Goal: Task Accomplishment & Management: Complete application form

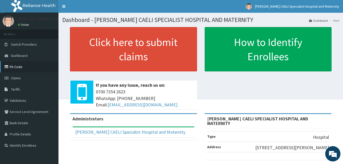
click at [15, 67] on link "PA Code" at bounding box center [29, 66] width 59 height 11
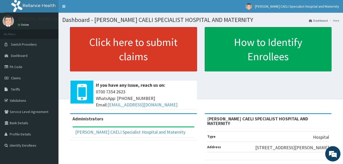
click at [108, 60] on link "Click here to submit claims" at bounding box center [133, 49] width 127 height 44
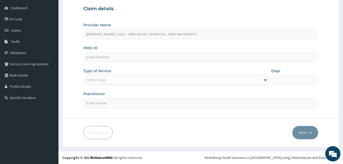
scroll to position [48, 0]
click at [116, 105] on input "Practitioner" at bounding box center [200, 103] width 235 height 10
type input "d"
type input "[PERSON_NAME] [PERSON_NAME]"
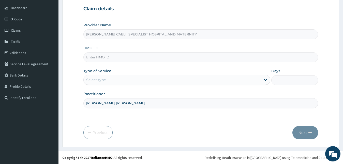
click at [105, 80] on div "Select type" at bounding box center [96, 79] width 20 height 5
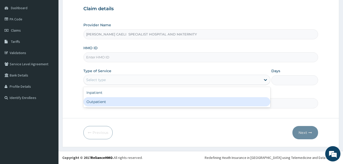
click at [108, 105] on div "Outpatient" at bounding box center [176, 101] width 187 height 9
type input "1"
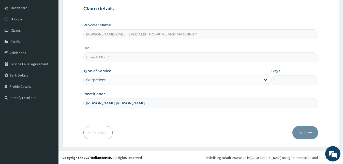
click at [105, 58] on input "HMO ID" at bounding box center [200, 57] width 235 height 10
type input "NBC/10245/C"
click at [297, 132] on button "Next" at bounding box center [306, 132] width 26 height 13
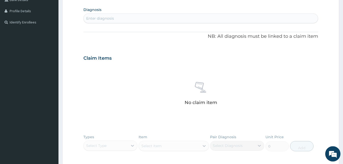
scroll to position [125, 0]
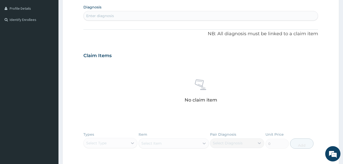
click at [110, 14] on div "Enter diagnosis" at bounding box center [100, 15] width 28 height 5
type input "[MEDICAL_DATA]"
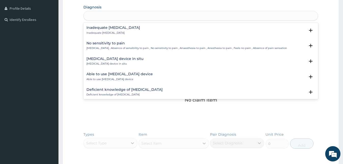
click at [118, 15] on div "[MEDICAL_DATA]" at bounding box center [201, 16] width 235 height 8
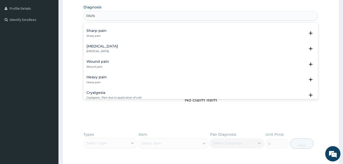
scroll to position [522, 0]
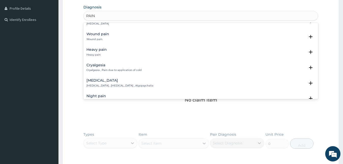
type input "PAIN"
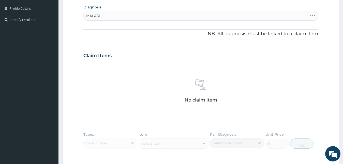
type input "[MEDICAL_DATA]"
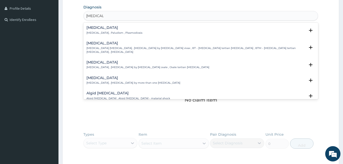
click at [99, 30] on h4 "[MEDICAL_DATA]" at bounding box center [115, 28] width 56 height 4
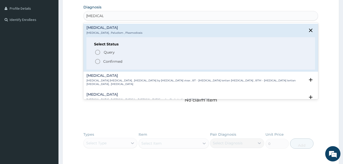
click at [106, 61] on p "Confirmed" at bounding box center [112, 61] width 19 height 5
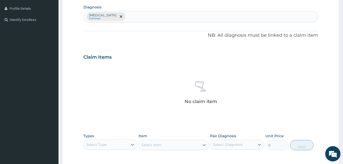
scroll to position [203, 0]
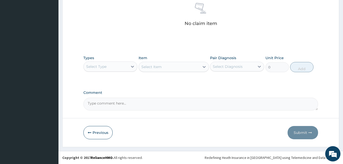
click at [111, 68] on div "Select Type" at bounding box center [106, 66] width 45 height 8
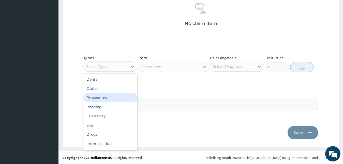
drag, startPoint x: 104, startPoint y: 95, endPoint x: 133, endPoint y: 80, distance: 32.7
click at [104, 95] on div "Procedures" at bounding box center [110, 97] width 54 height 9
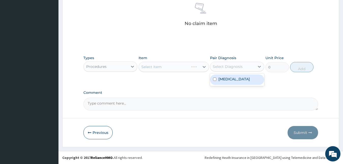
click at [229, 68] on div "Select Diagnosis" at bounding box center [228, 66] width 30 height 5
click at [227, 79] on label "[MEDICAL_DATA]" at bounding box center [235, 78] width 32 height 5
checkbox input "true"
click at [184, 68] on div "Select Item" at bounding box center [169, 67] width 61 height 8
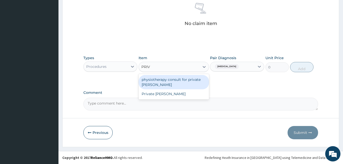
type input "[PERSON_NAME]"
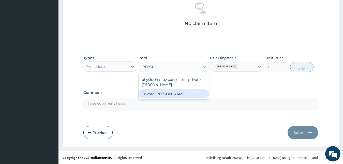
click at [179, 93] on div "Private [PERSON_NAME]" at bounding box center [174, 93] width 71 height 9
type input "15000"
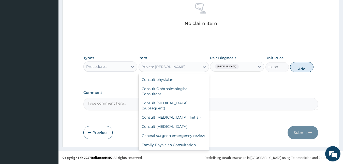
click at [174, 70] on div "Private [PERSON_NAME]" at bounding box center [169, 67] width 61 height 8
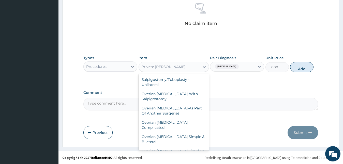
type input "G"
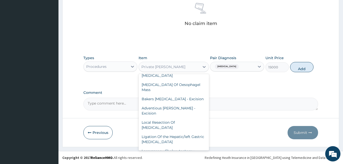
scroll to position [5391, 0]
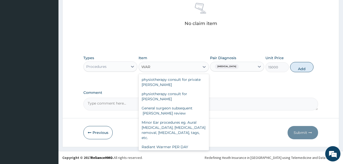
type input "[PERSON_NAME]"
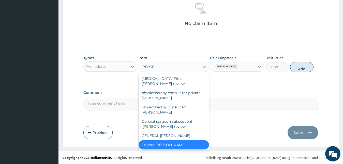
scroll to position [29, 0]
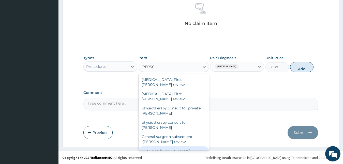
click at [173, 146] on div "GENERAL [PERSON_NAME]" at bounding box center [174, 150] width 71 height 9
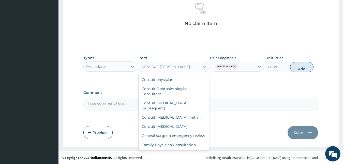
click at [176, 68] on div "GENERAL [PERSON_NAME]" at bounding box center [169, 67] width 61 height 8
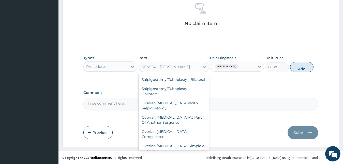
scroll to position [5410, 0]
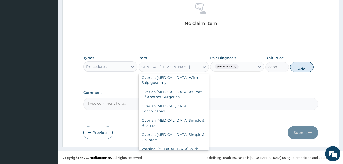
type input "15000"
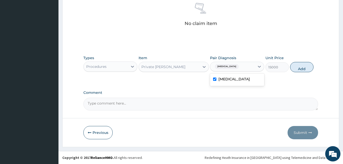
click at [233, 66] on div "[MEDICAL_DATA]" at bounding box center [233, 66] width 45 height 9
click at [227, 78] on label "[MEDICAL_DATA]" at bounding box center [235, 78] width 32 height 5
checkbox input "false"
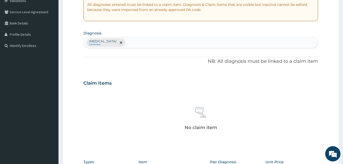
scroll to position [203, 0]
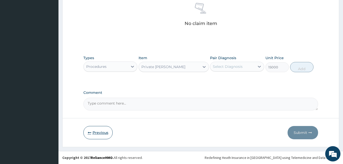
click at [100, 130] on button "Previous" at bounding box center [97, 132] width 29 height 13
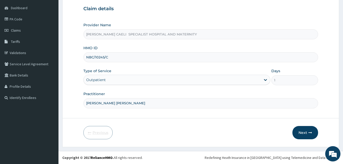
scroll to position [48, 0]
click at [301, 131] on button "Next" at bounding box center [306, 132] width 26 height 13
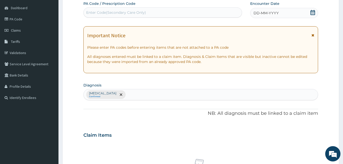
scroll to position [22, 0]
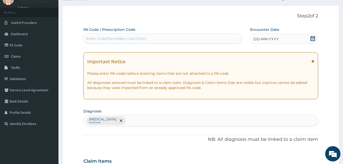
click at [136, 40] on div "Enter Code(Secondary Care Only)" at bounding box center [116, 38] width 60 height 5
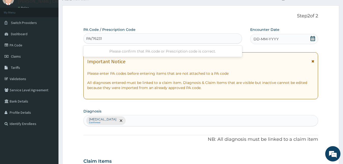
type input "PA/76231F"
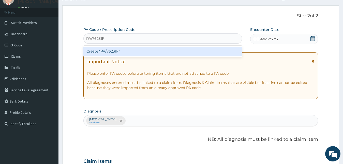
click at [156, 48] on div "Create "PA/76231F"" at bounding box center [162, 51] width 159 height 9
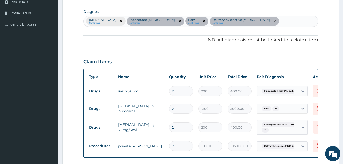
scroll to position [130, 0]
